Goal: Information Seeking & Learning: Learn about a topic

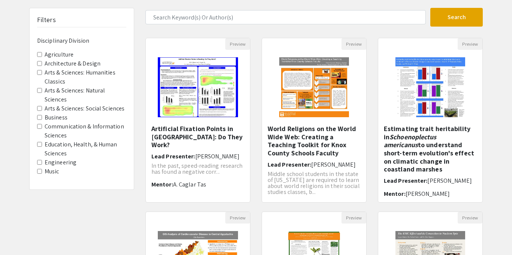
scroll to position [47, 0]
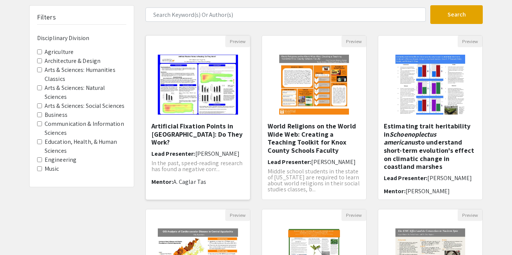
click at [208, 110] on img "Open Presentation <p>Artificial Fixation Points in Reading: Do They Work?</p>" at bounding box center [197, 84] width 95 height 75
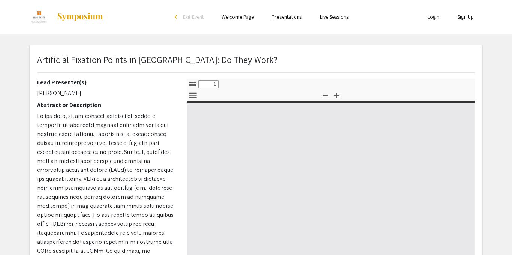
select select "custom"
type input "0"
select select "custom"
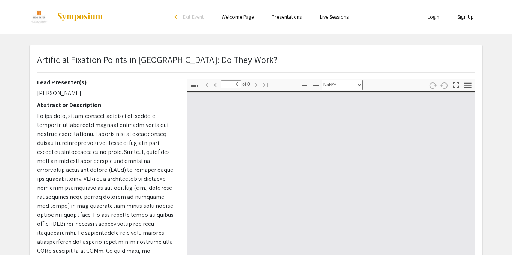
type input "1"
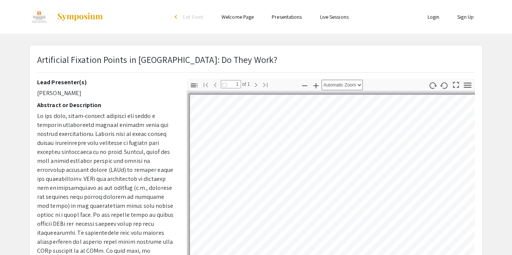
select select "auto"
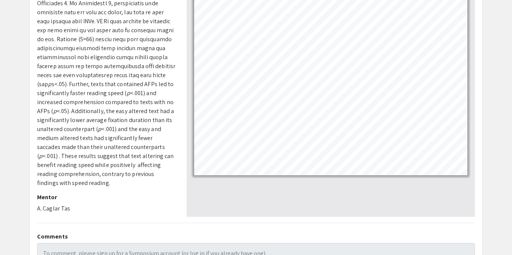
scroll to position [128, 0]
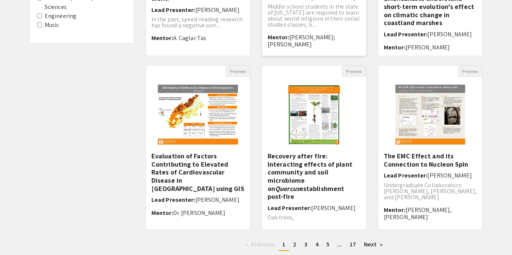
scroll to position [242, 0]
